Goal: Check status: Check status

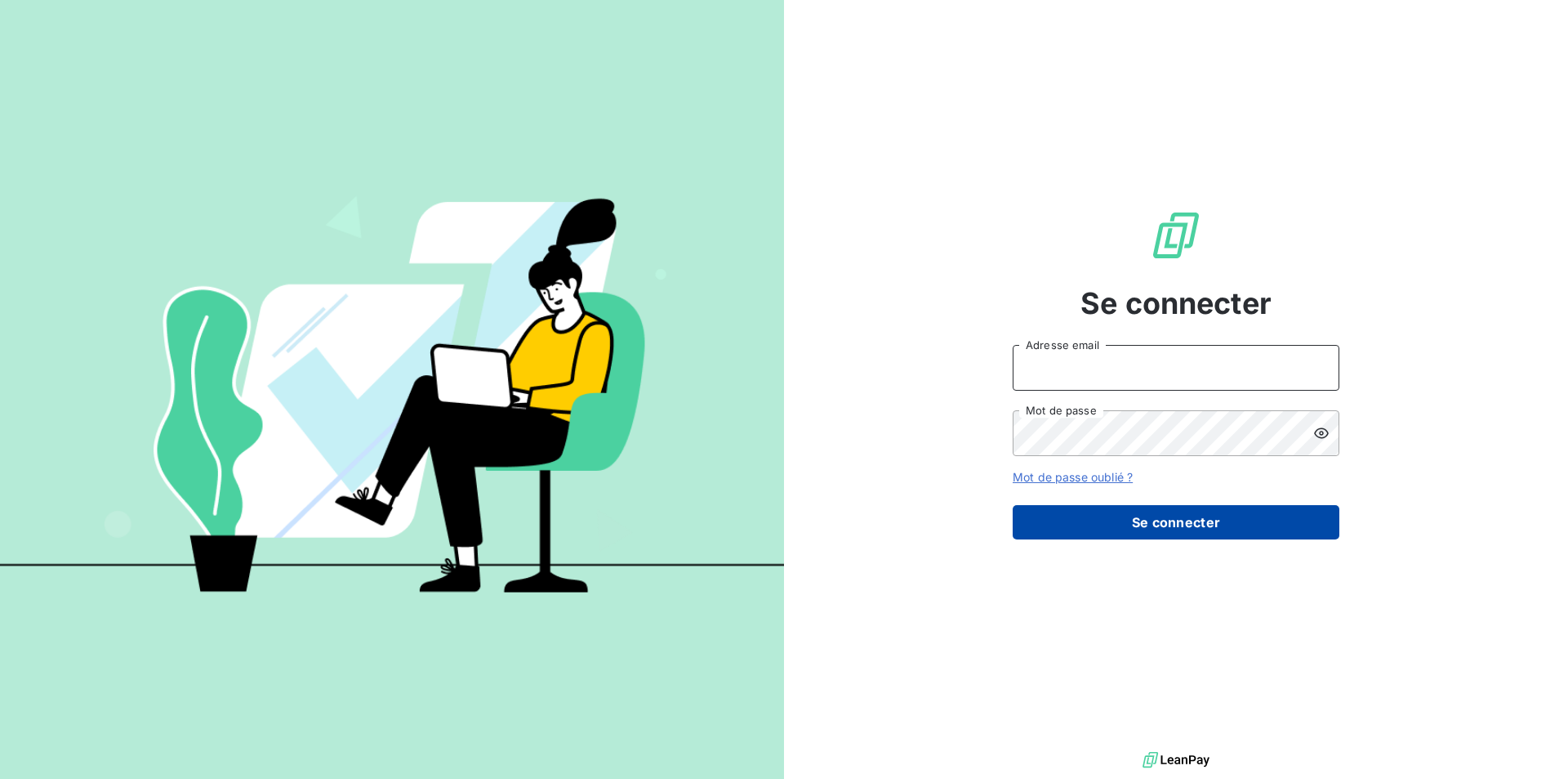
type input "[EMAIL_ADDRESS][DOMAIN_NAME]"
click at [1219, 523] on button "Se connecter" at bounding box center [1176, 522] width 327 height 34
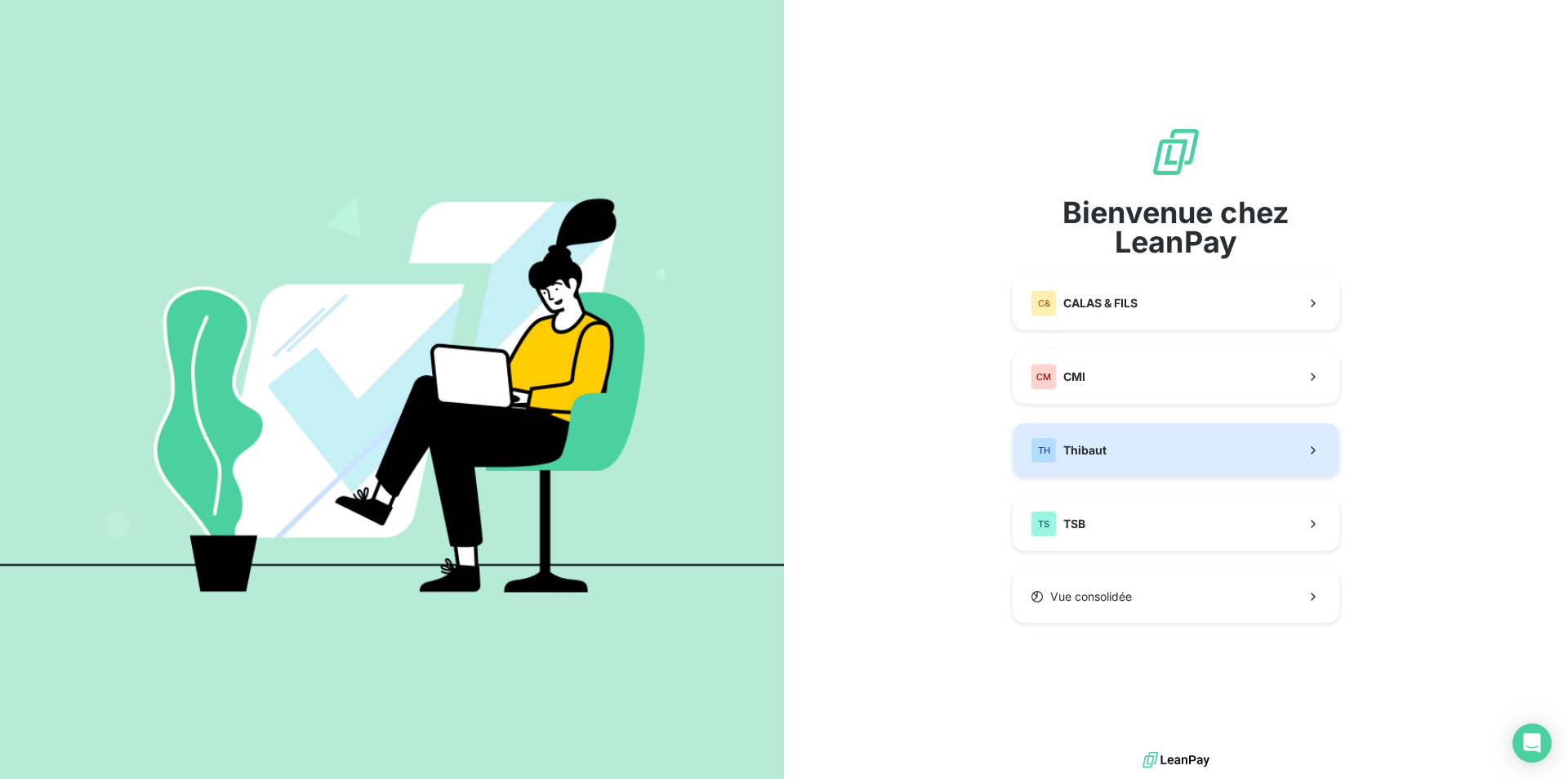
click at [1167, 443] on button "TH Thibaut" at bounding box center [1176, 450] width 327 height 54
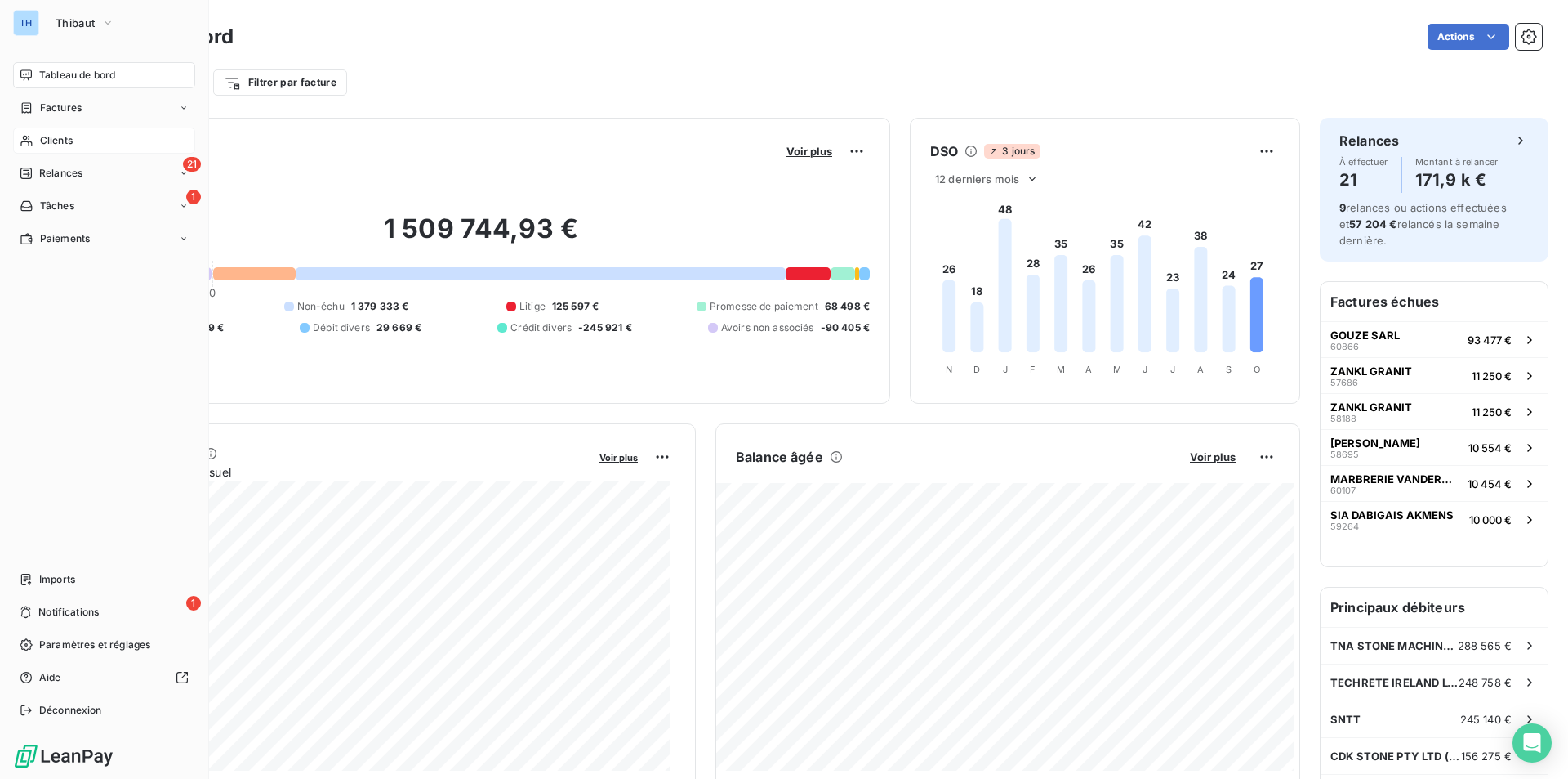
click at [61, 138] on span "Clients" at bounding box center [56, 140] width 33 height 14
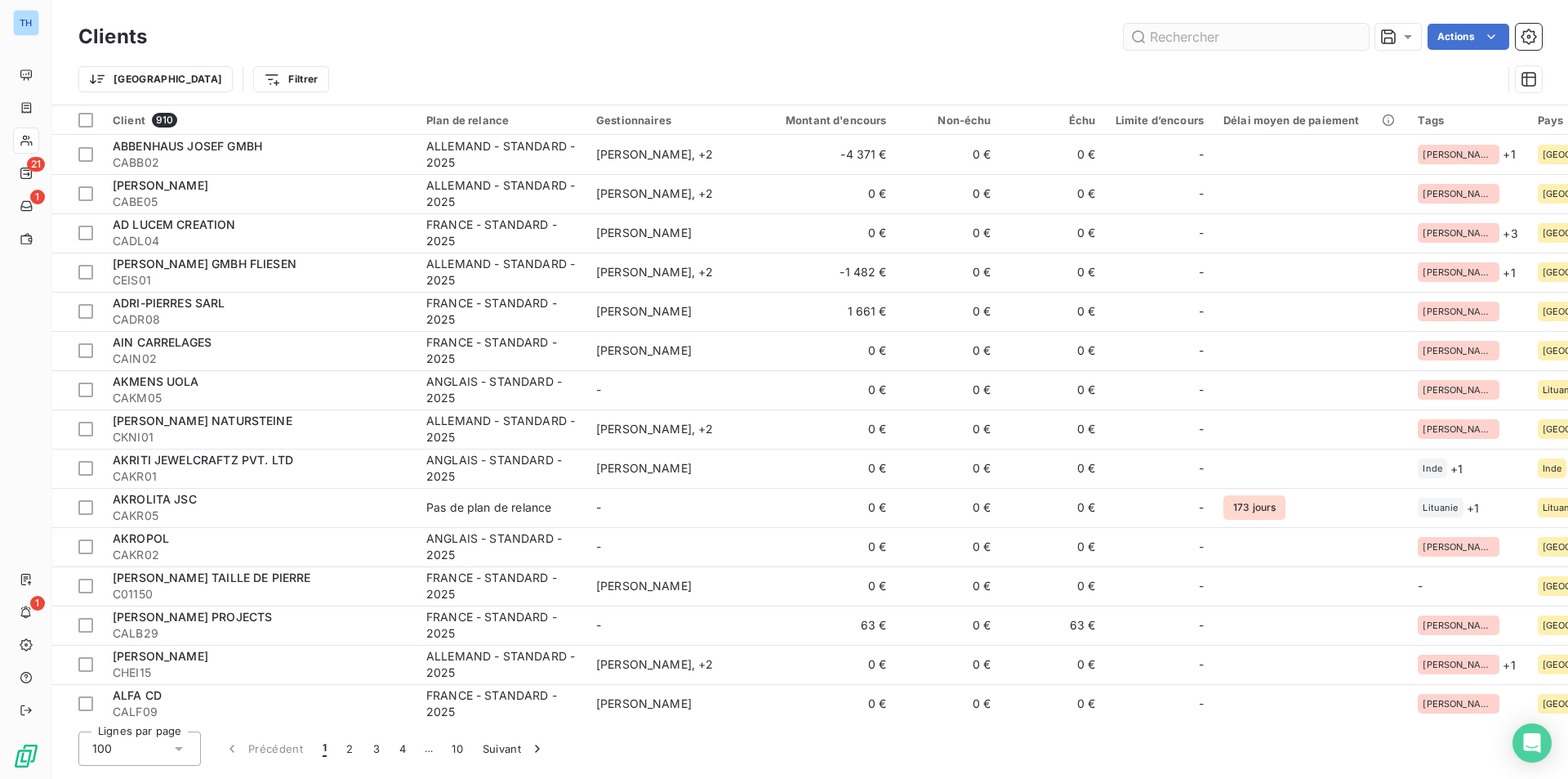
click at [1177, 41] on input "text" at bounding box center [1246, 36] width 245 height 26
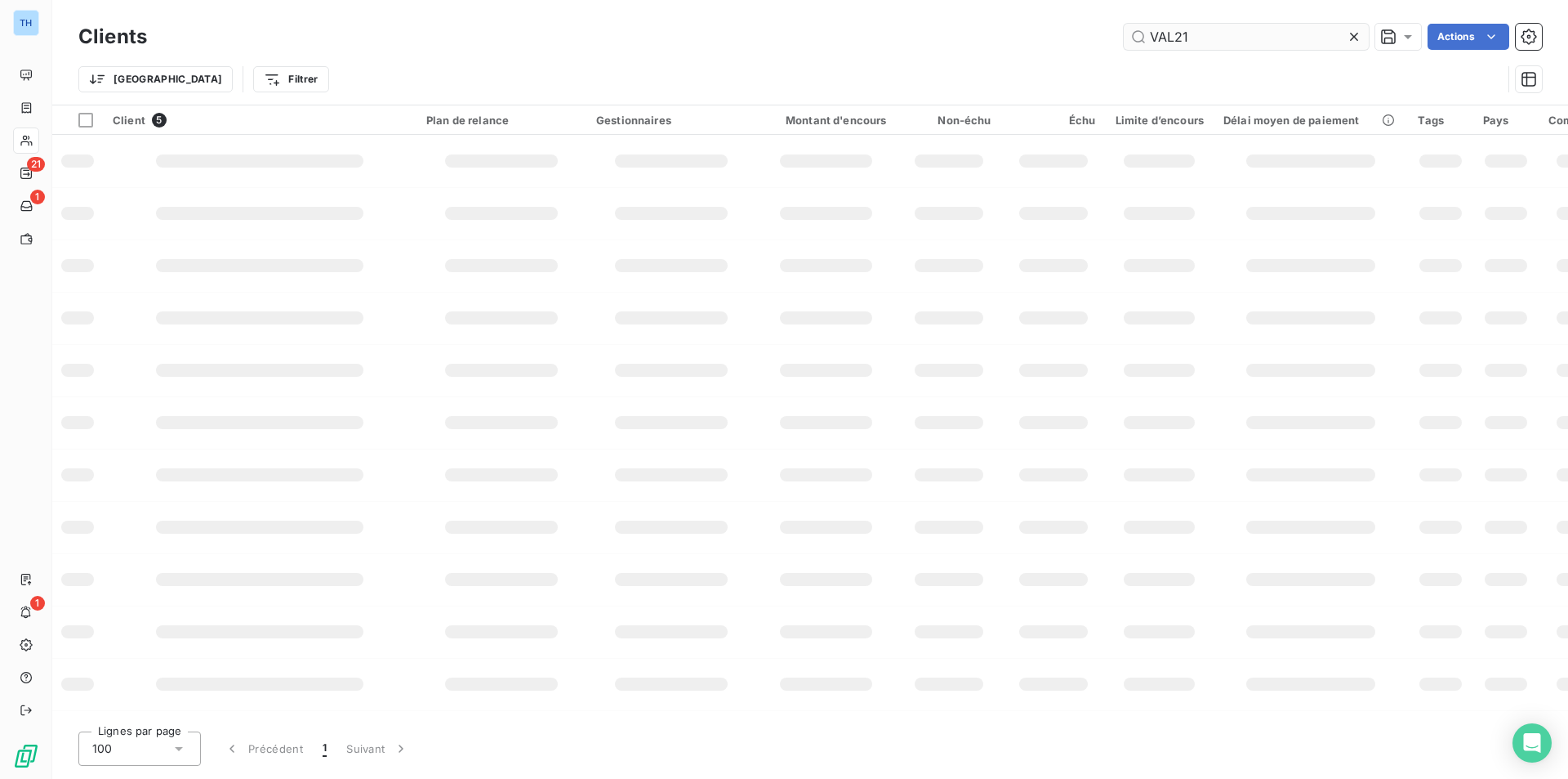
type input "VAL21"
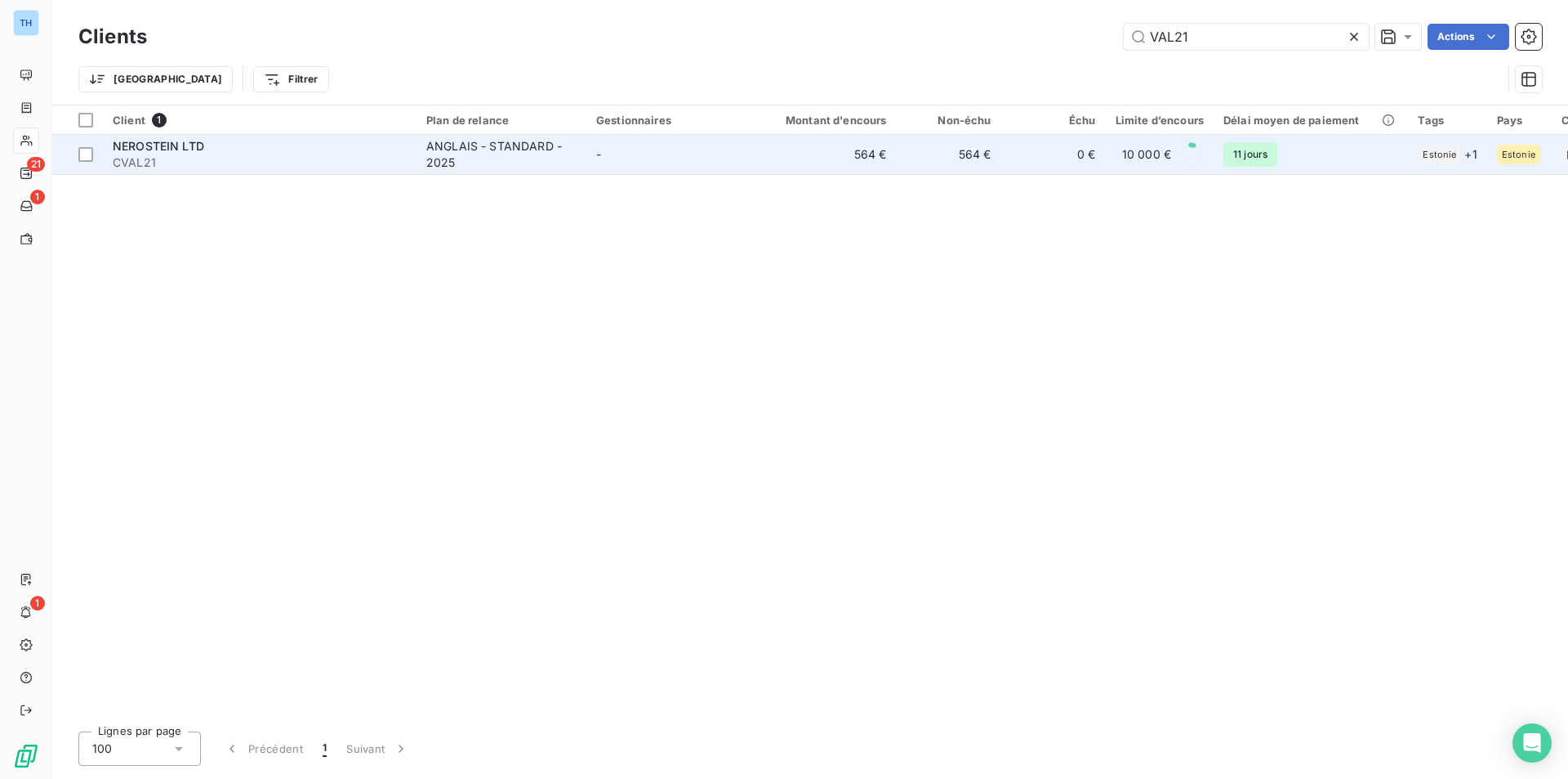
click at [366, 152] on div "NEROSTEIN LTD" at bounding box center [260, 146] width 294 height 16
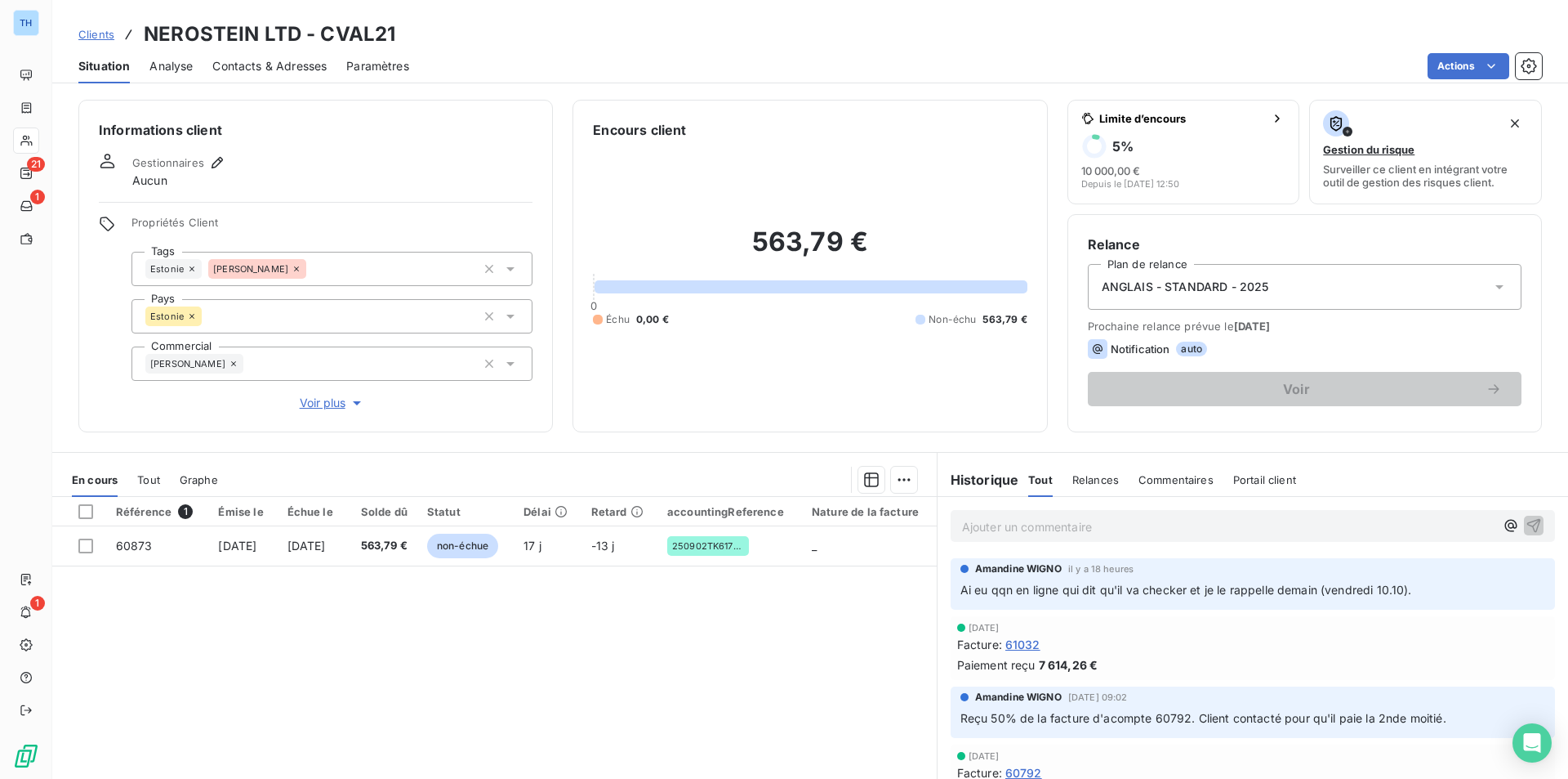
click at [177, 69] on span "Analyse" at bounding box center [171, 66] width 43 height 16
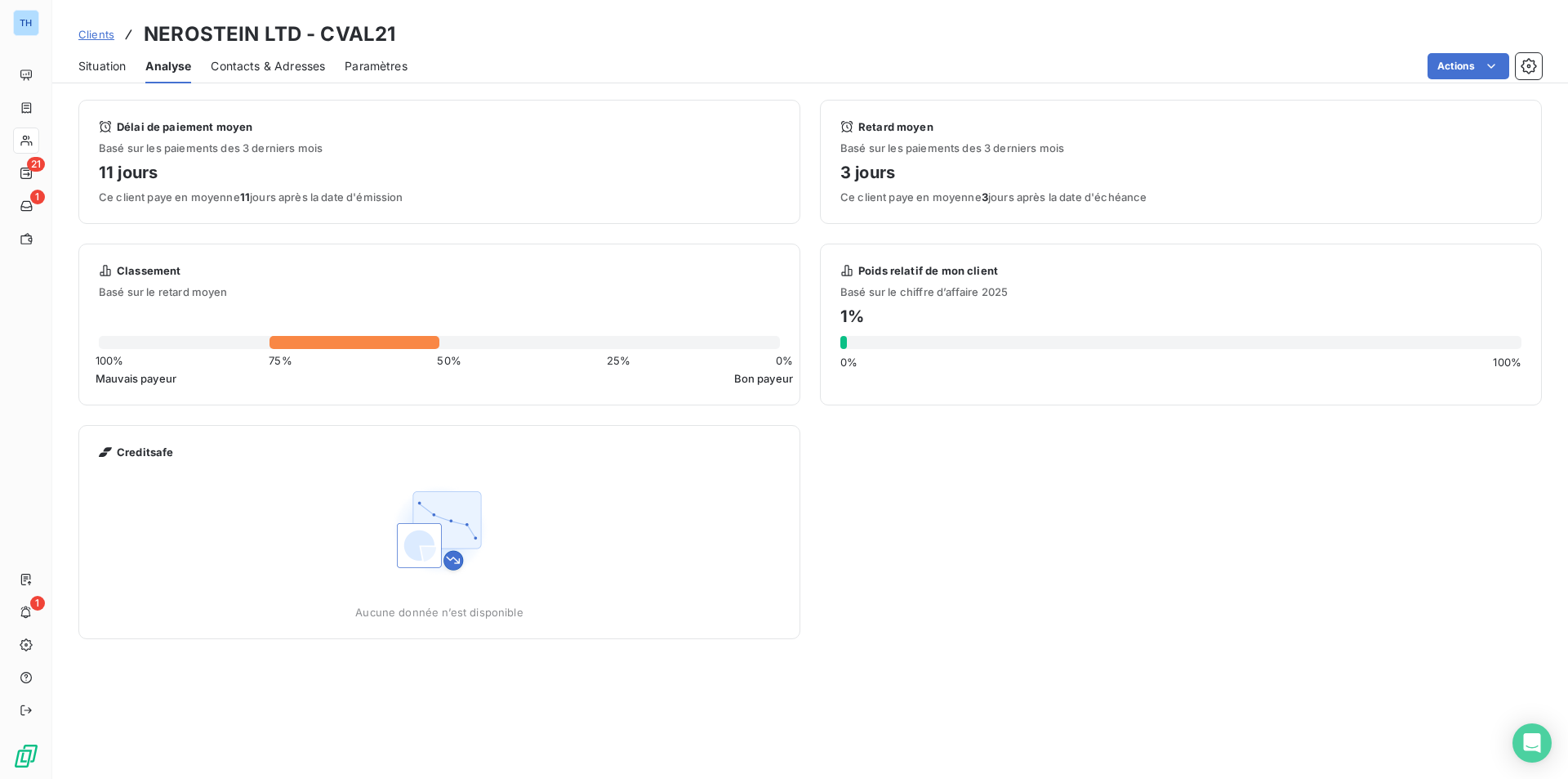
click at [109, 72] on span "Situation" at bounding box center [102, 66] width 47 height 16
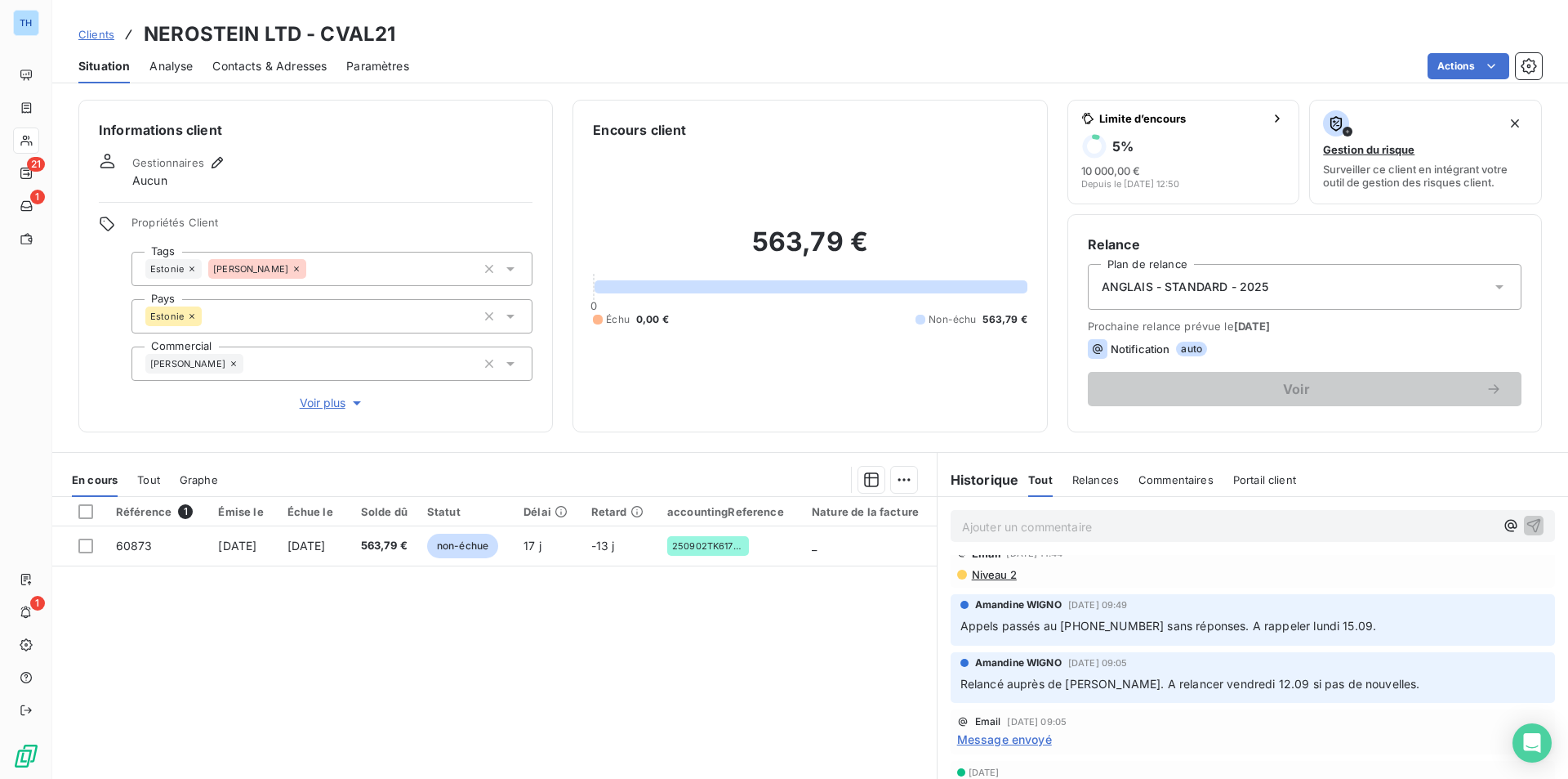
scroll to position [327, 0]
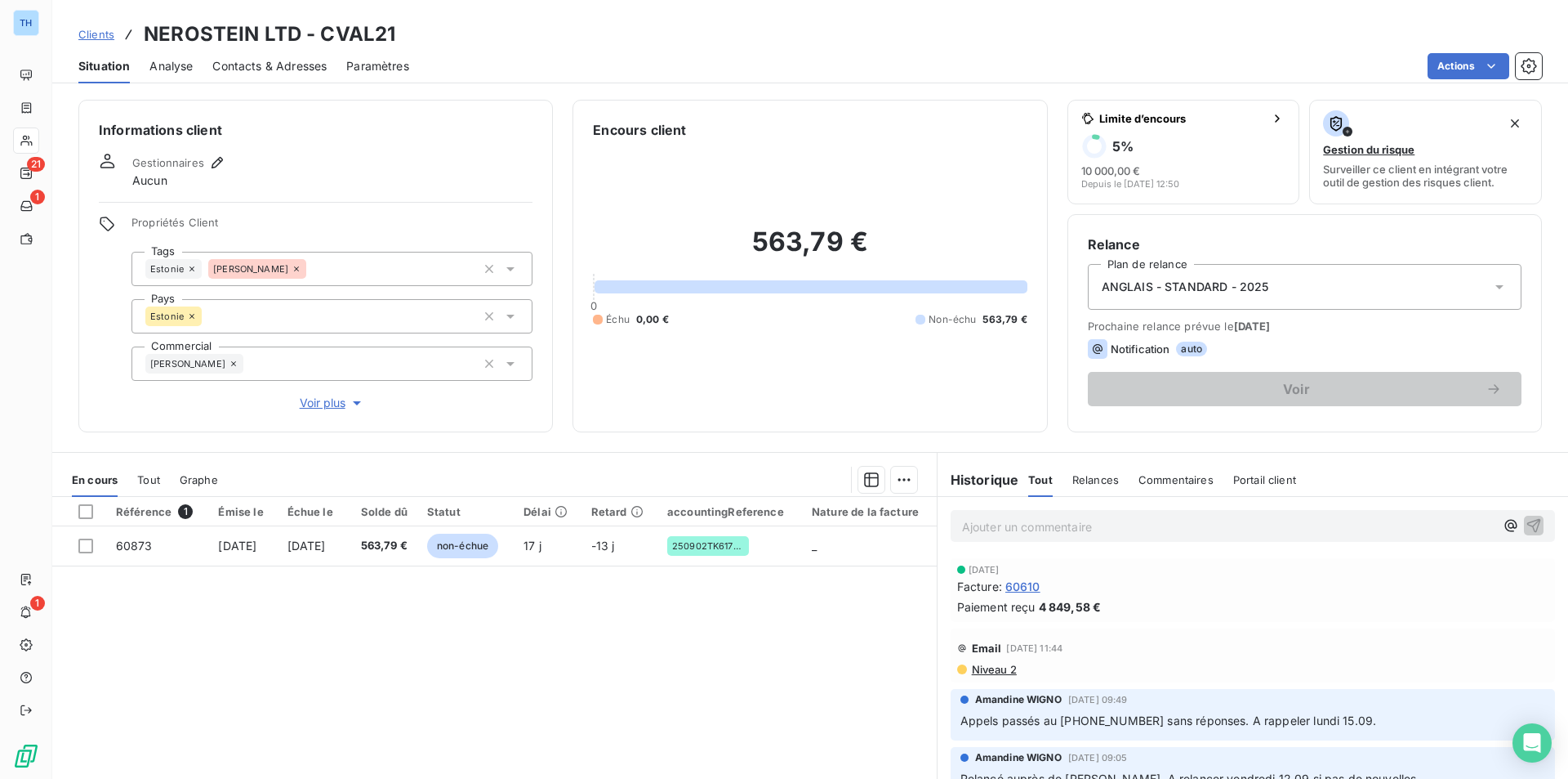
click at [147, 474] on span "Tout" at bounding box center [148, 480] width 23 height 13
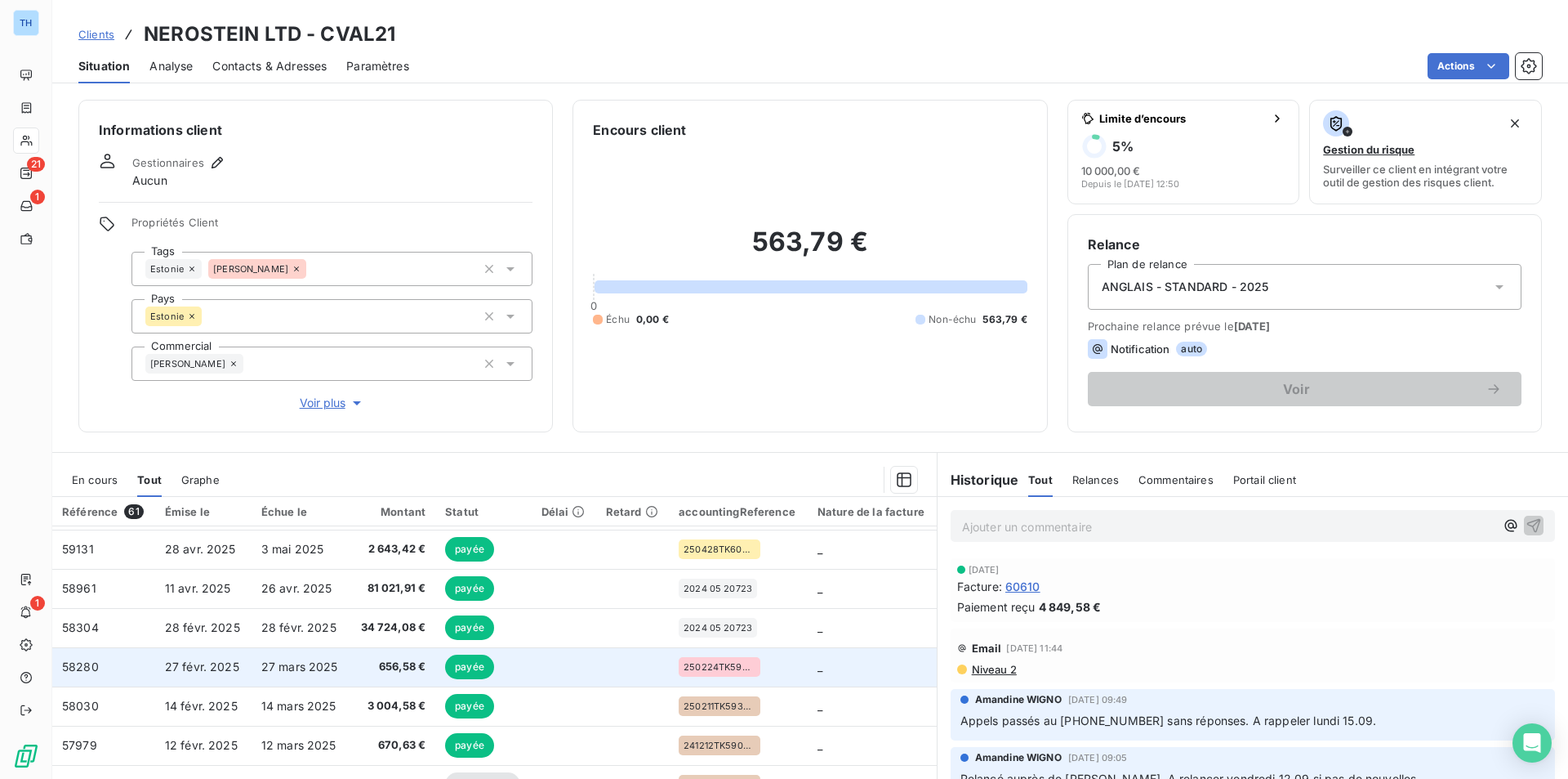
scroll to position [451, 0]
